Goal: Task Accomplishment & Management: Manage account settings

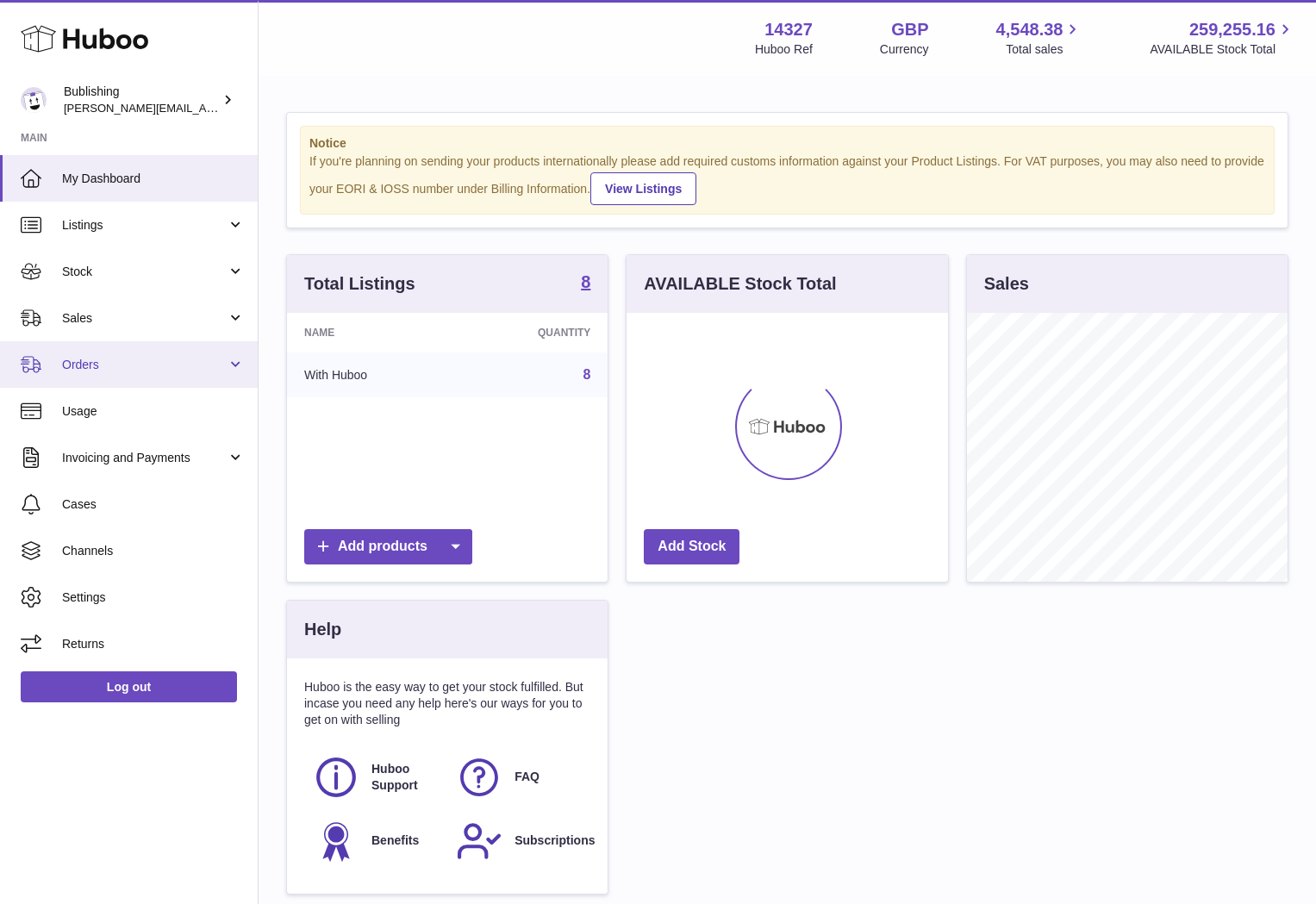
scroll to position [269, 321]
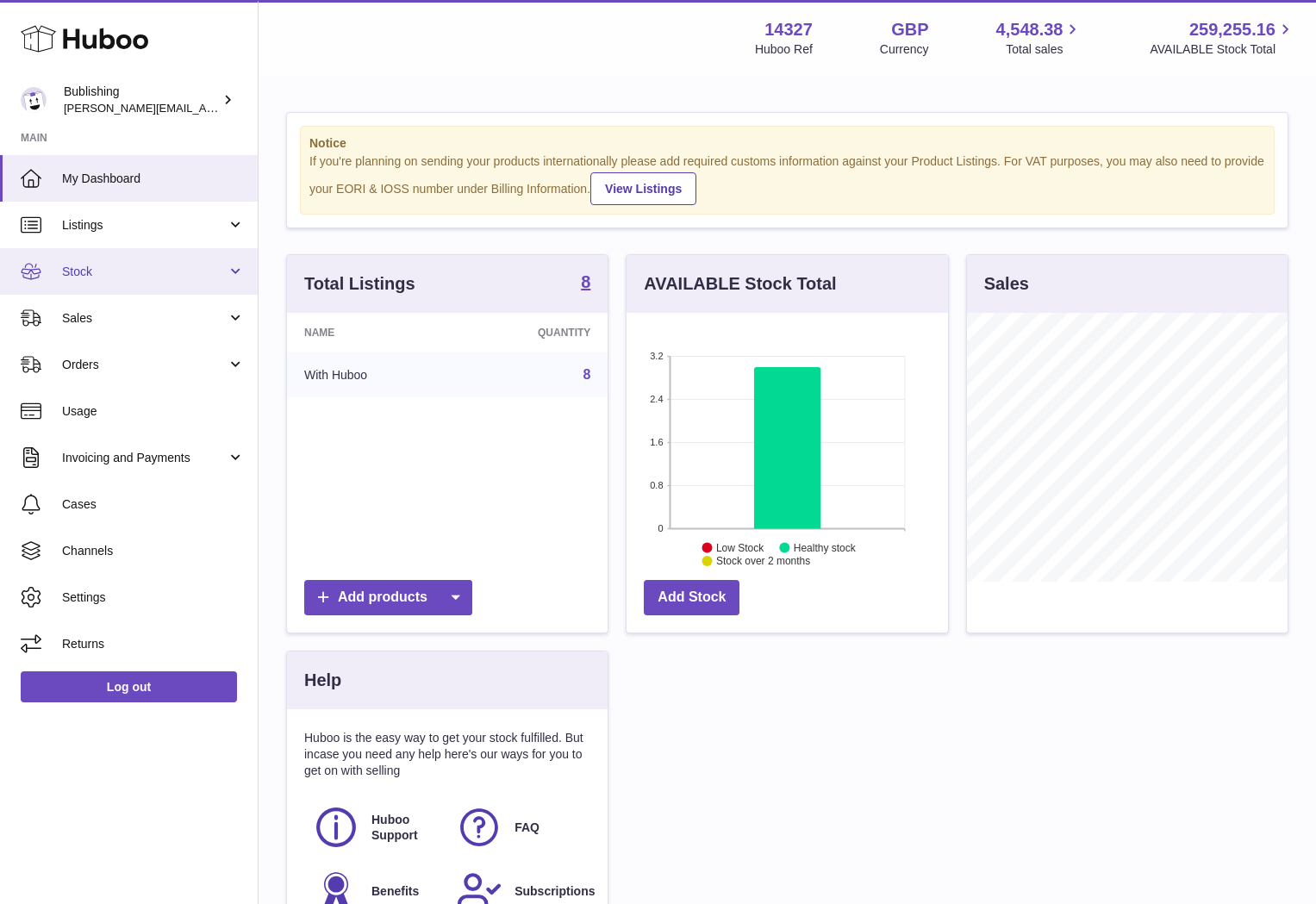
click at [226, 281] on link "Stock" at bounding box center [129, 272] width 258 height 46
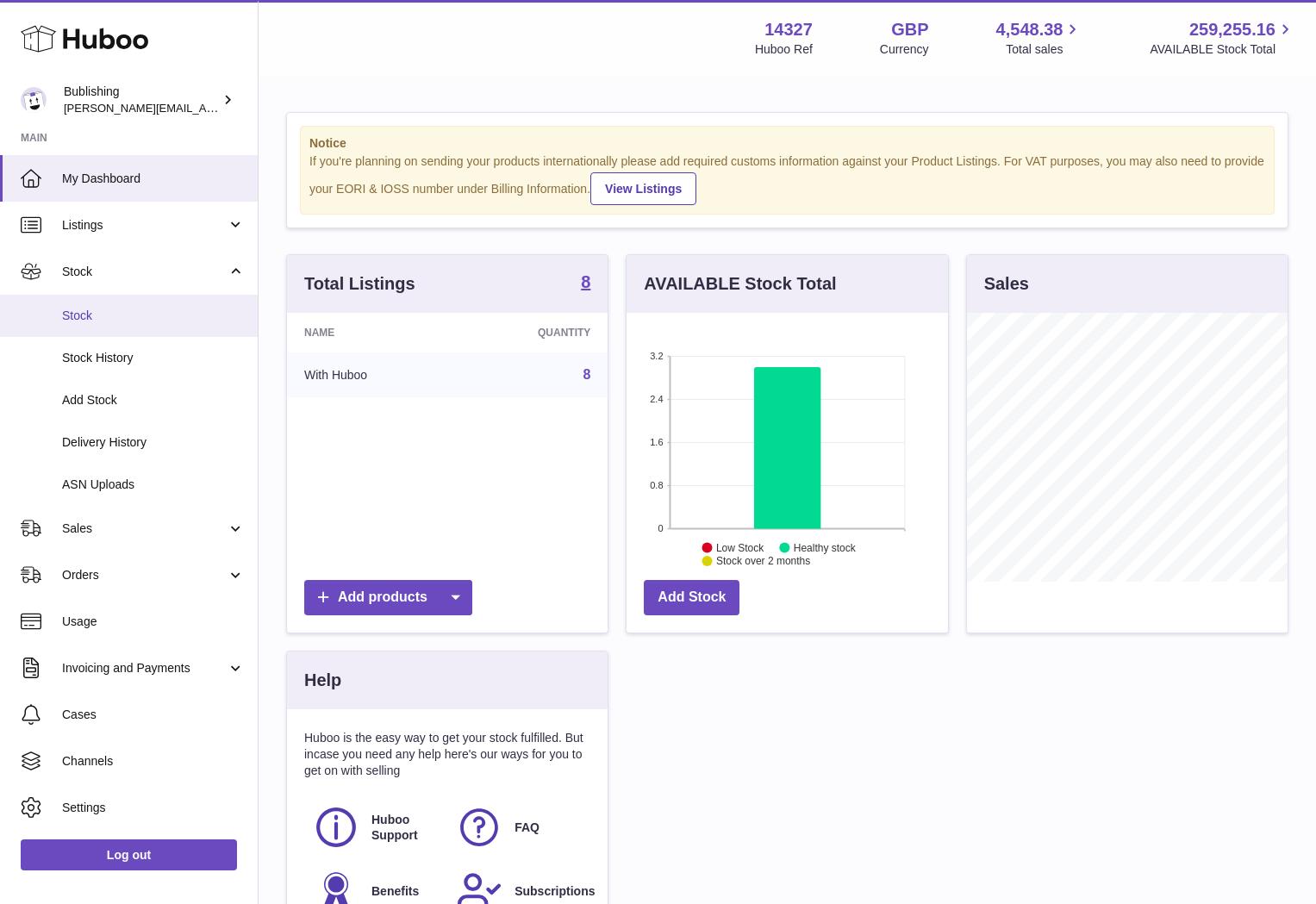
click at [98, 322] on span "Stock" at bounding box center [153, 316] width 183 height 17
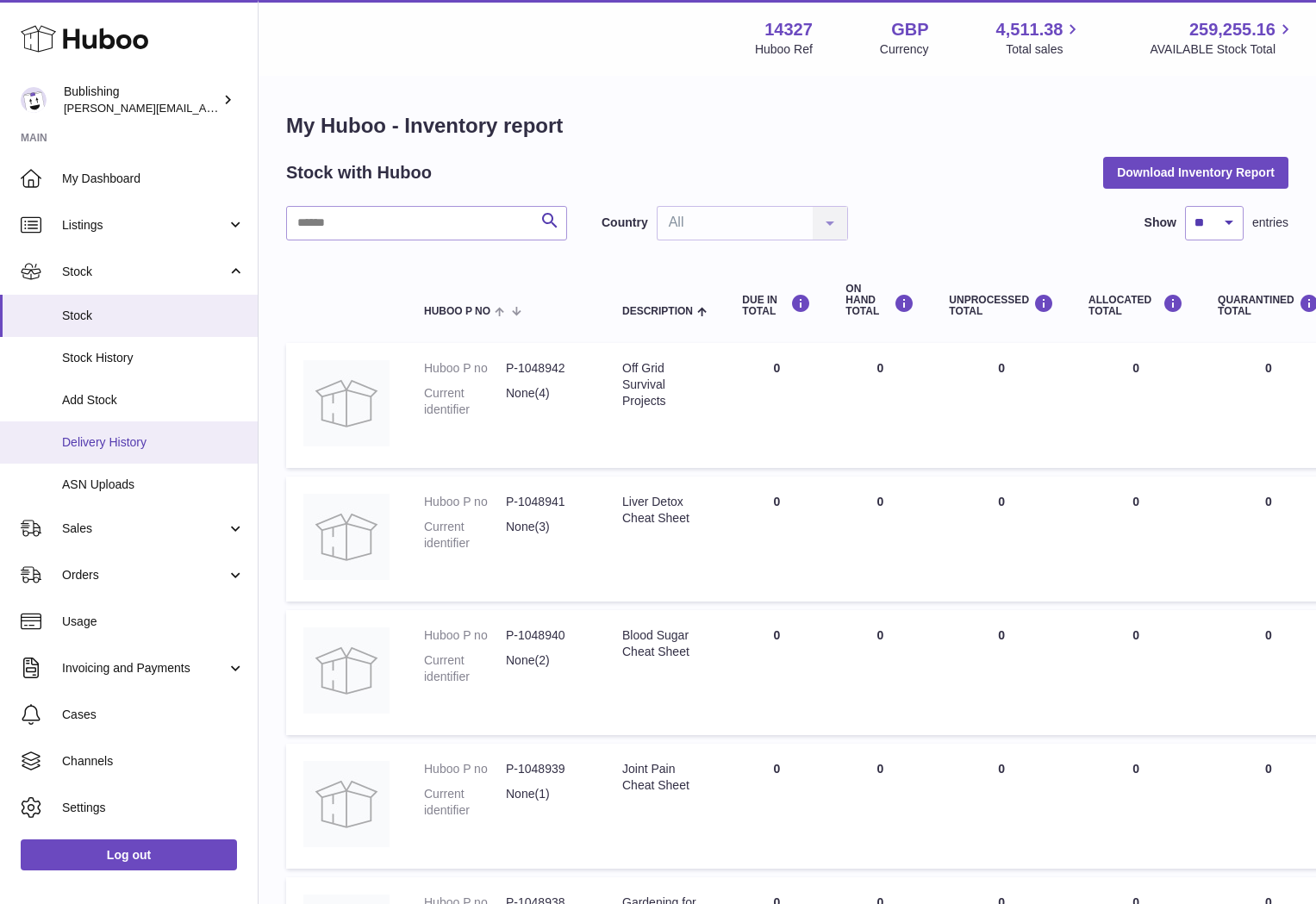
click at [117, 439] on span "Delivery History" at bounding box center [153, 443] width 183 height 17
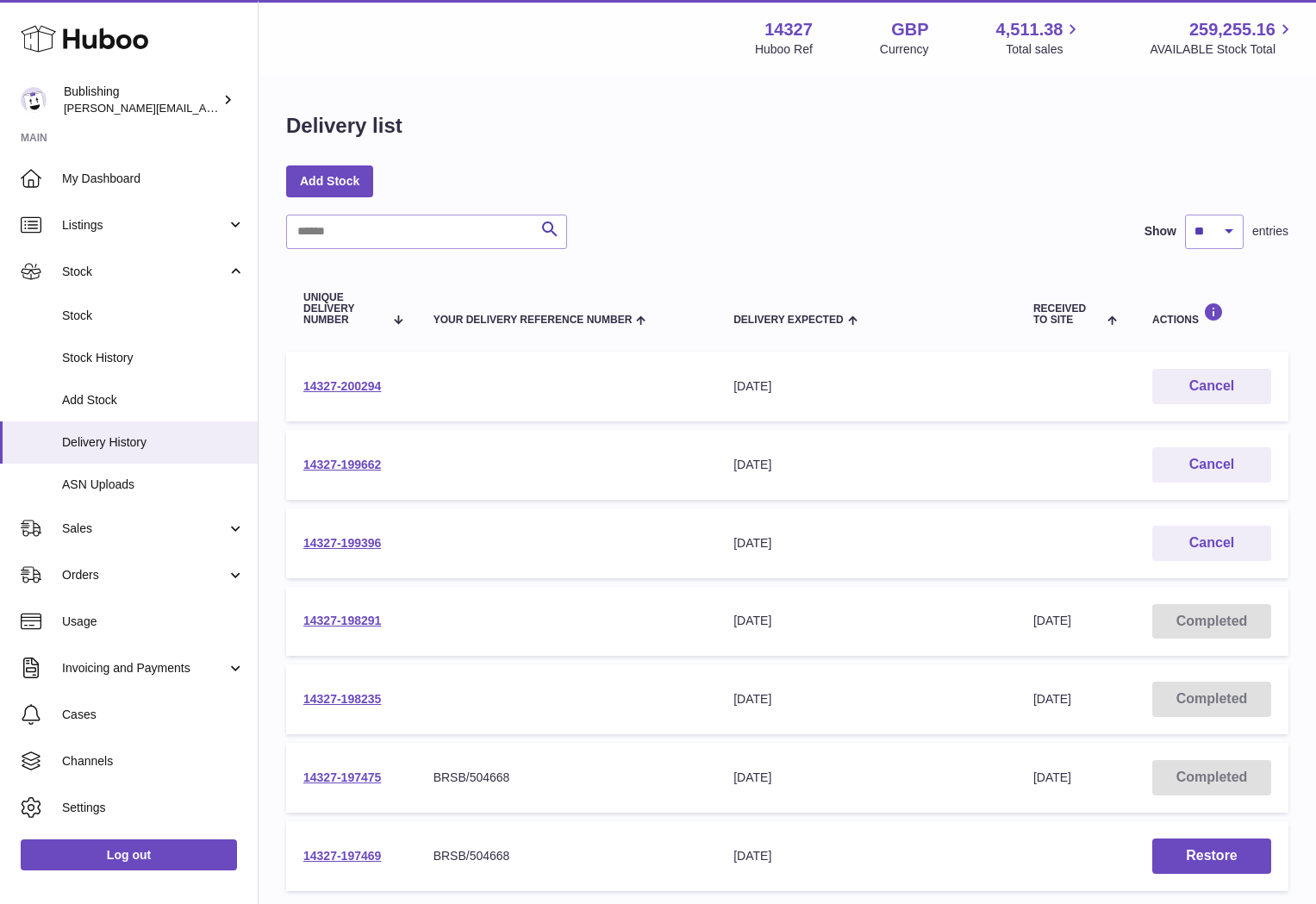
scroll to position [131, 0]
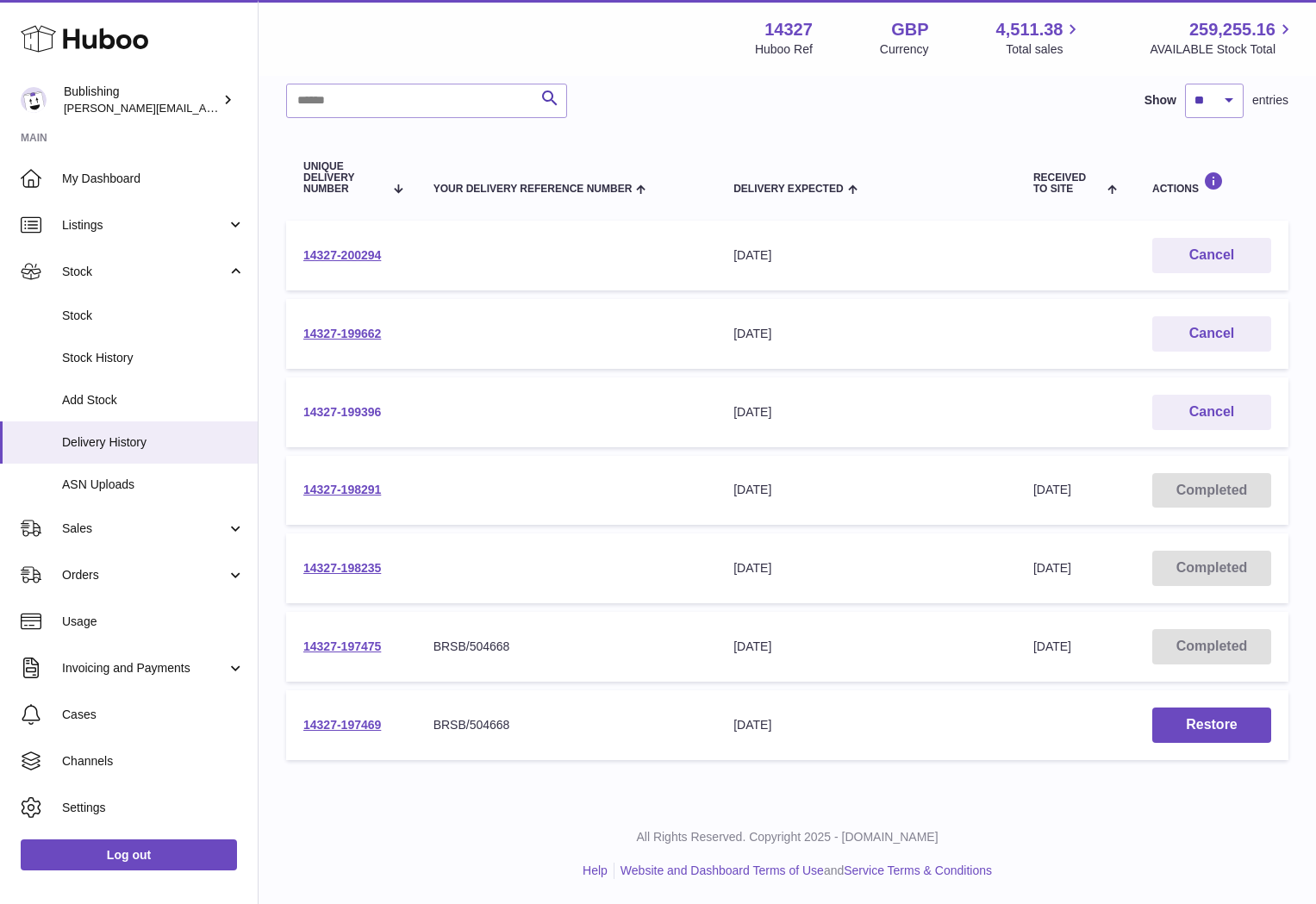
click at [335, 414] on link "14327-199396" at bounding box center [342, 412] width 78 height 14
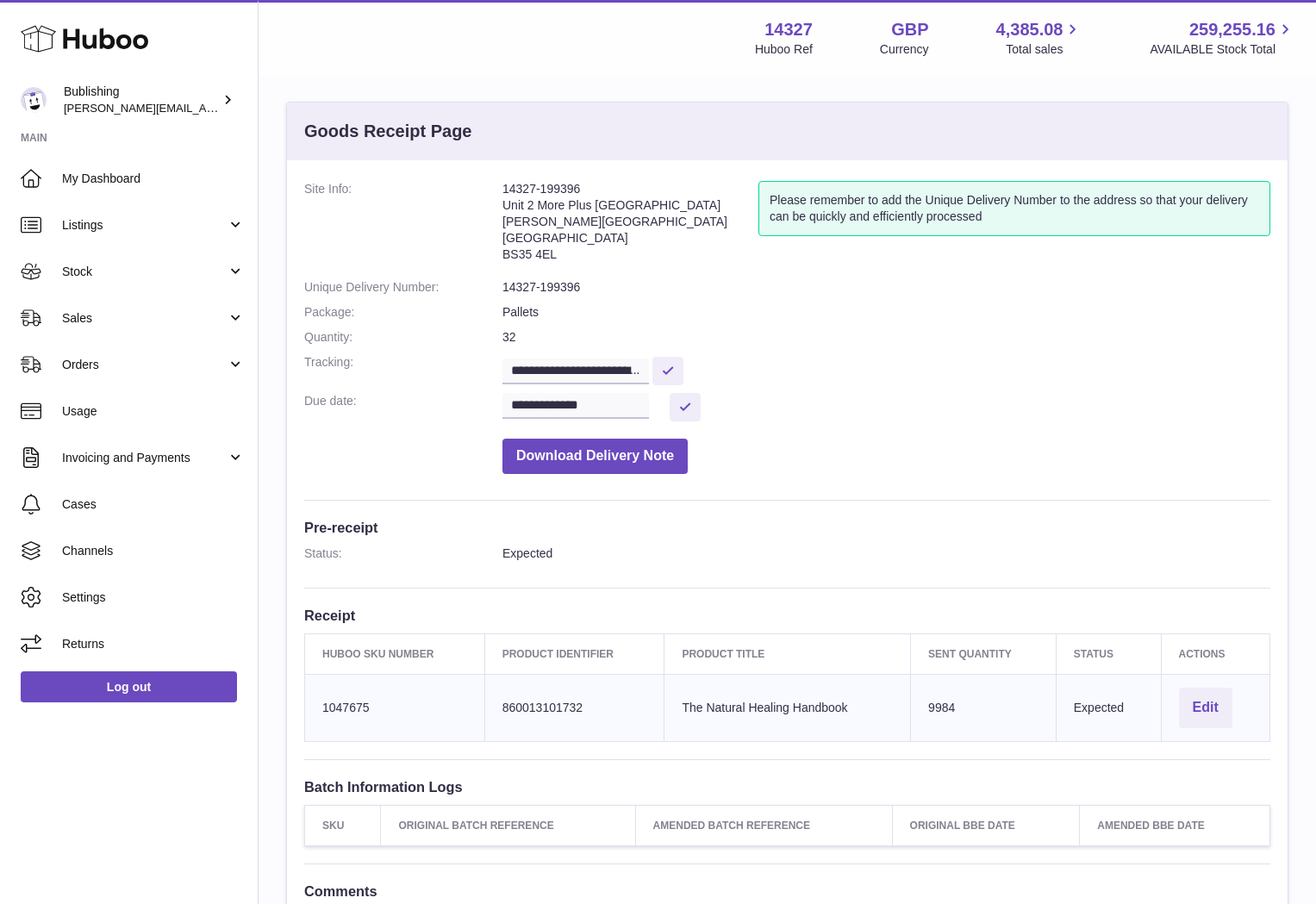
scroll to position [5, 0]
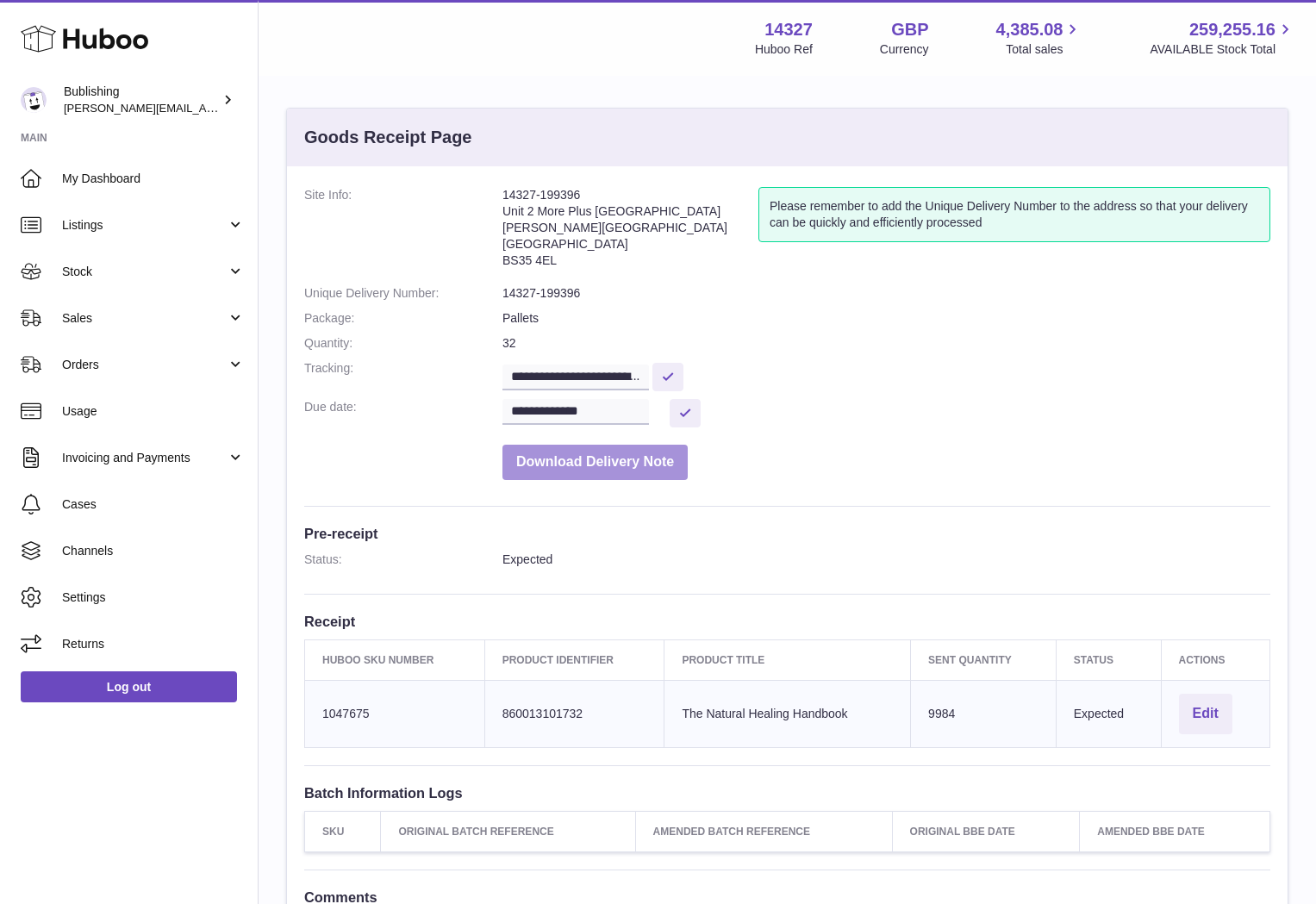
click at [538, 458] on button "Download Delivery Note" at bounding box center [595, 463] width 185 height 35
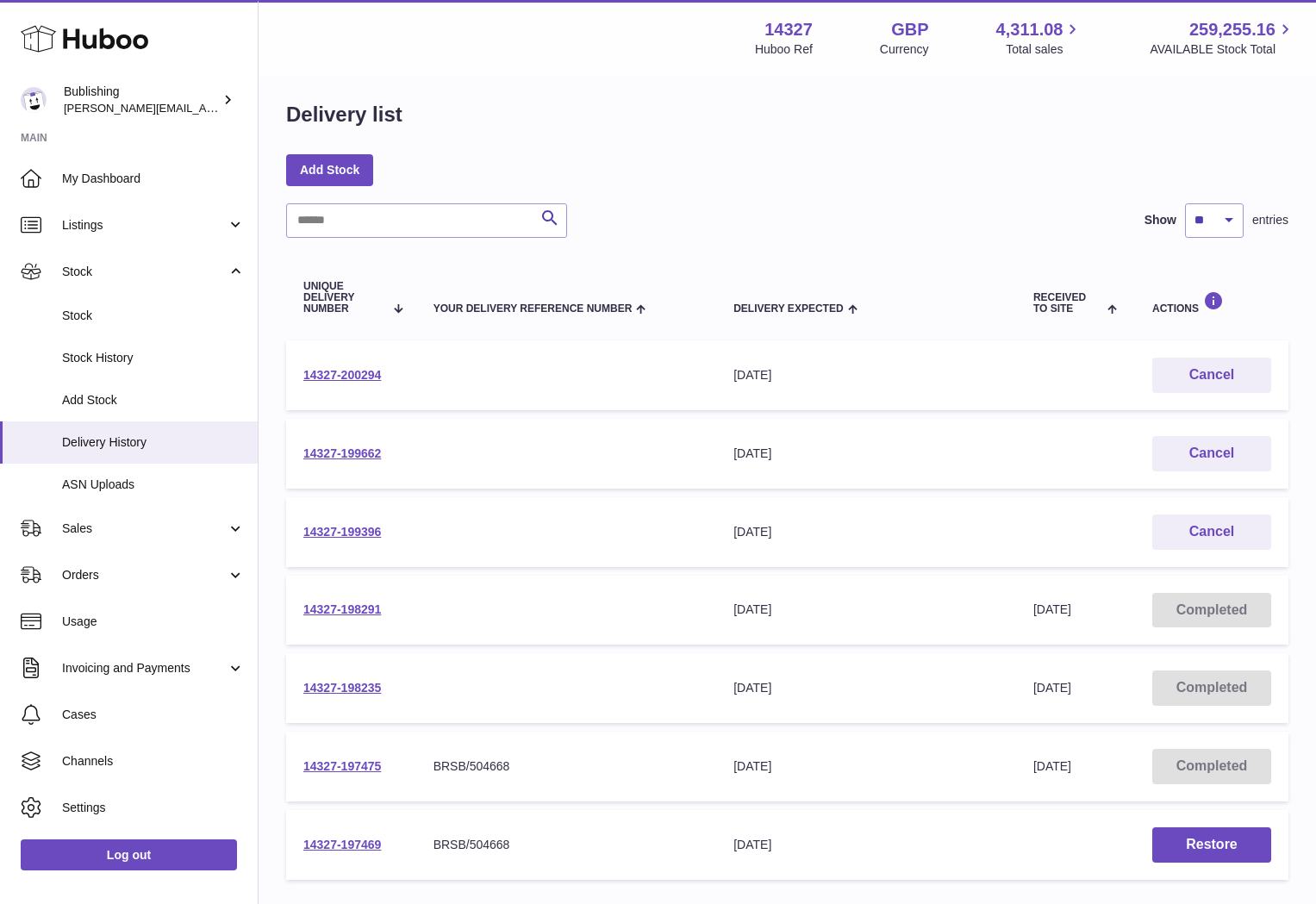
scroll to position [15, 0]
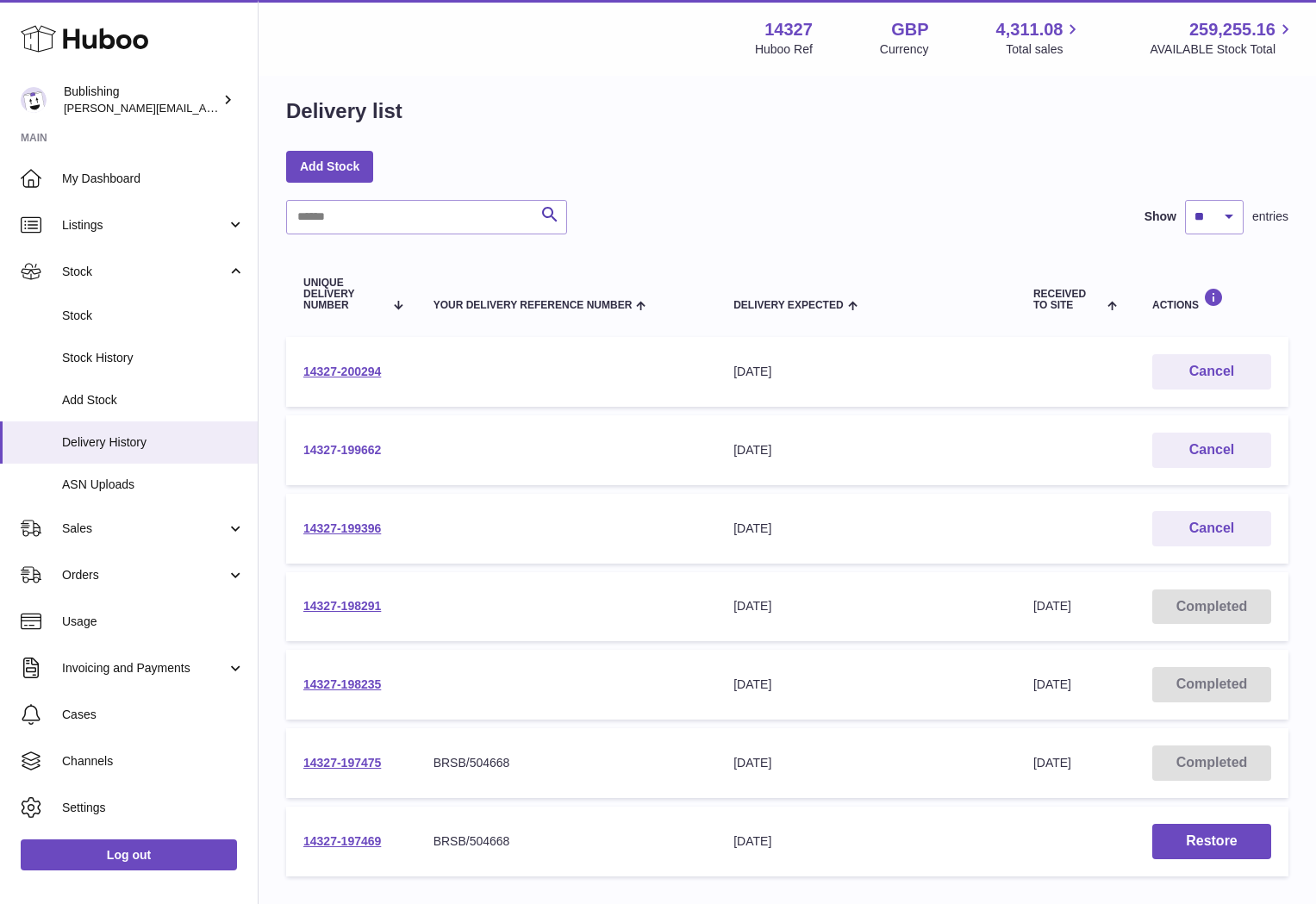
click at [370, 448] on link "14327-199662" at bounding box center [342, 450] width 78 height 14
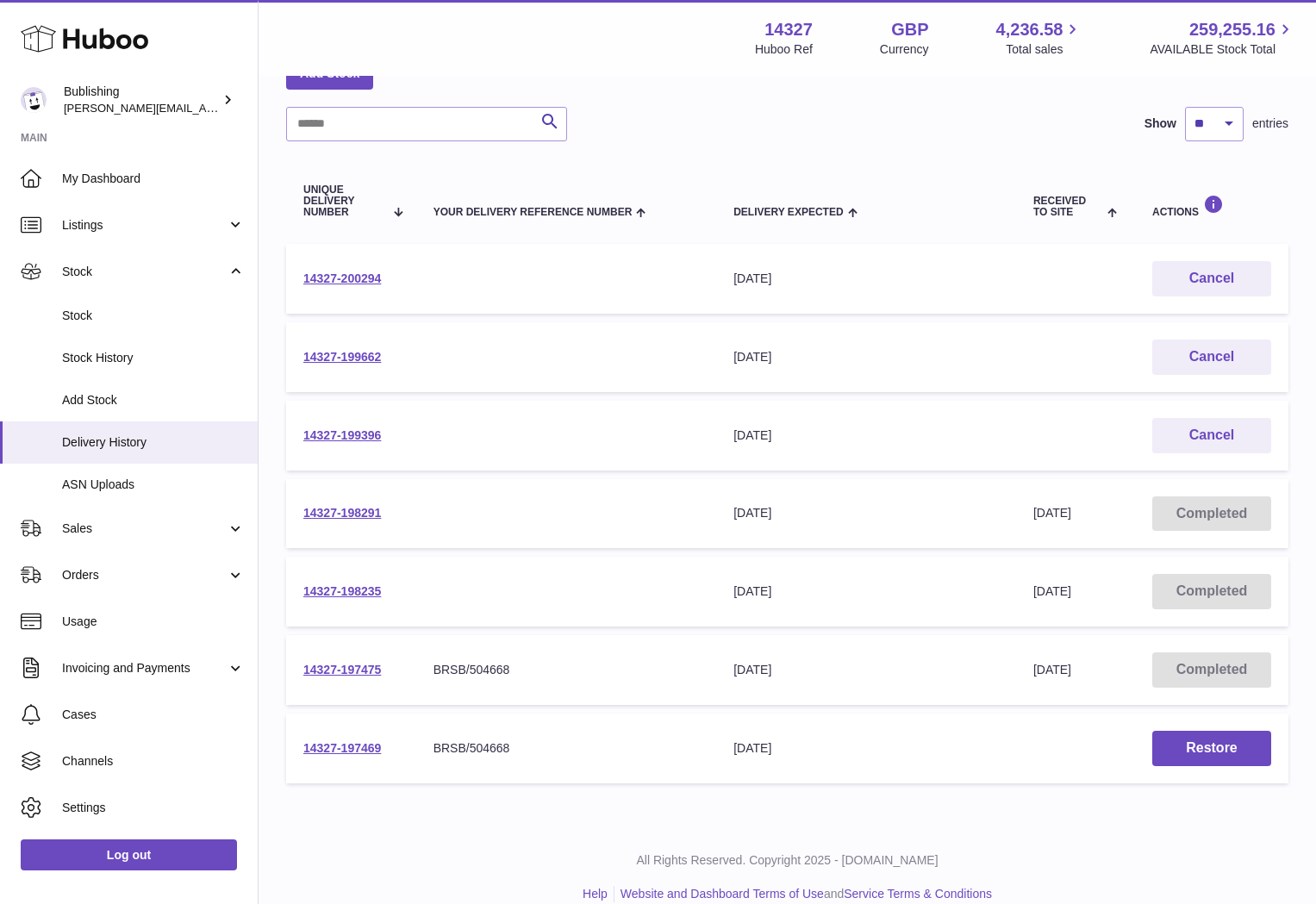
scroll to position [107, 0]
